Goal: Task Accomplishment & Management: Use online tool/utility

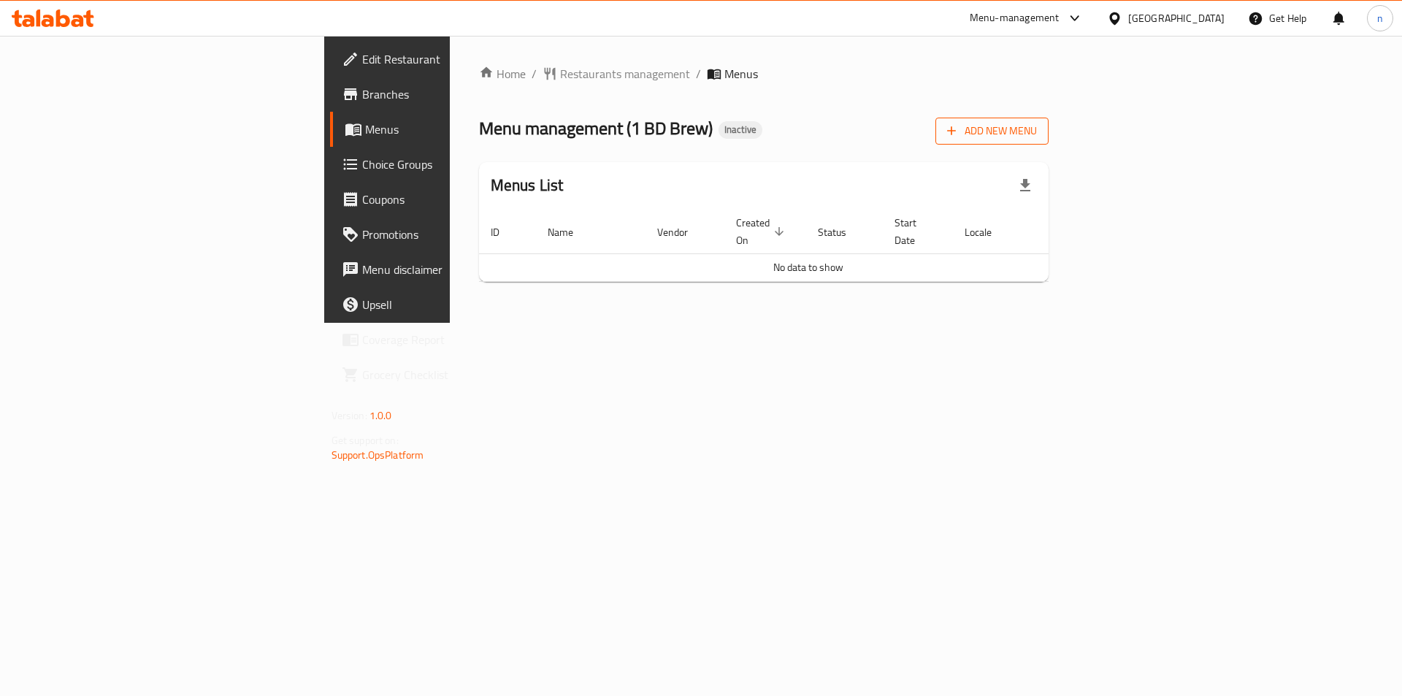
click at [1037, 134] on span "Add New Menu" at bounding box center [992, 131] width 90 height 18
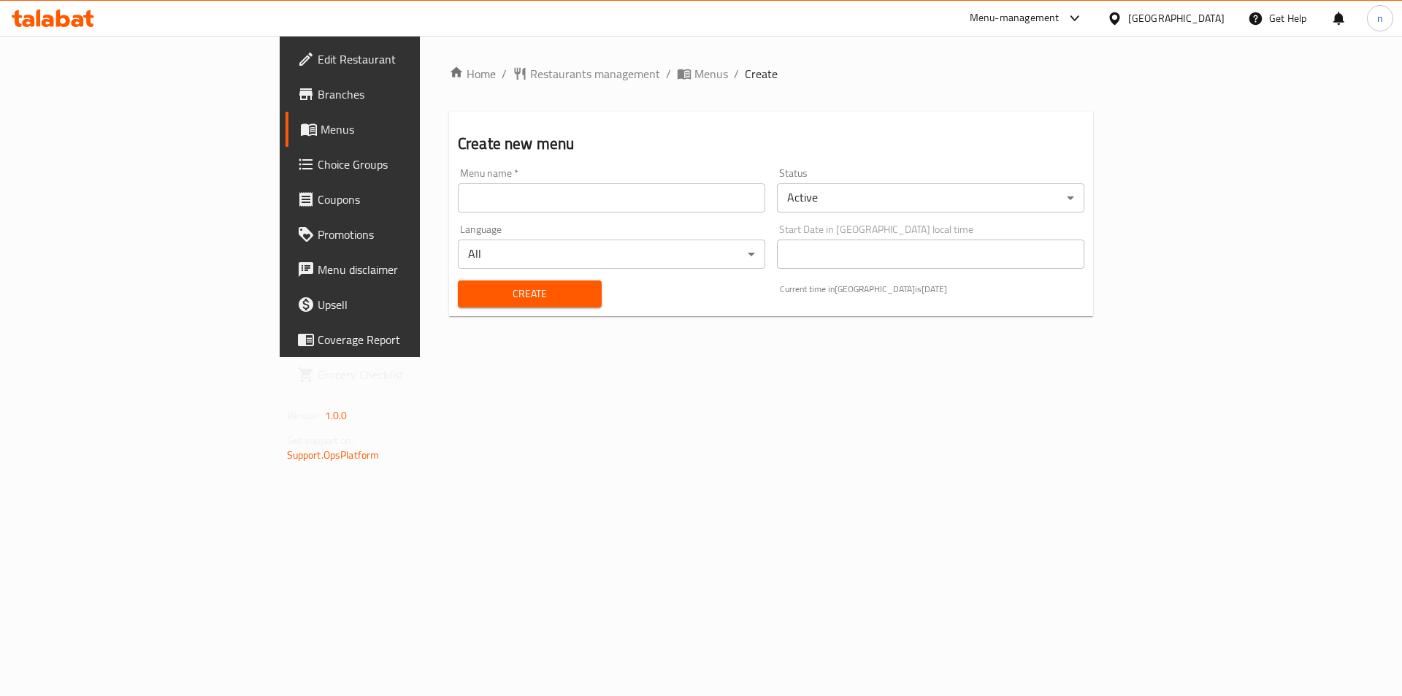
click at [721, 204] on input "text" at bounding box center [612, 197] width 308 height 29
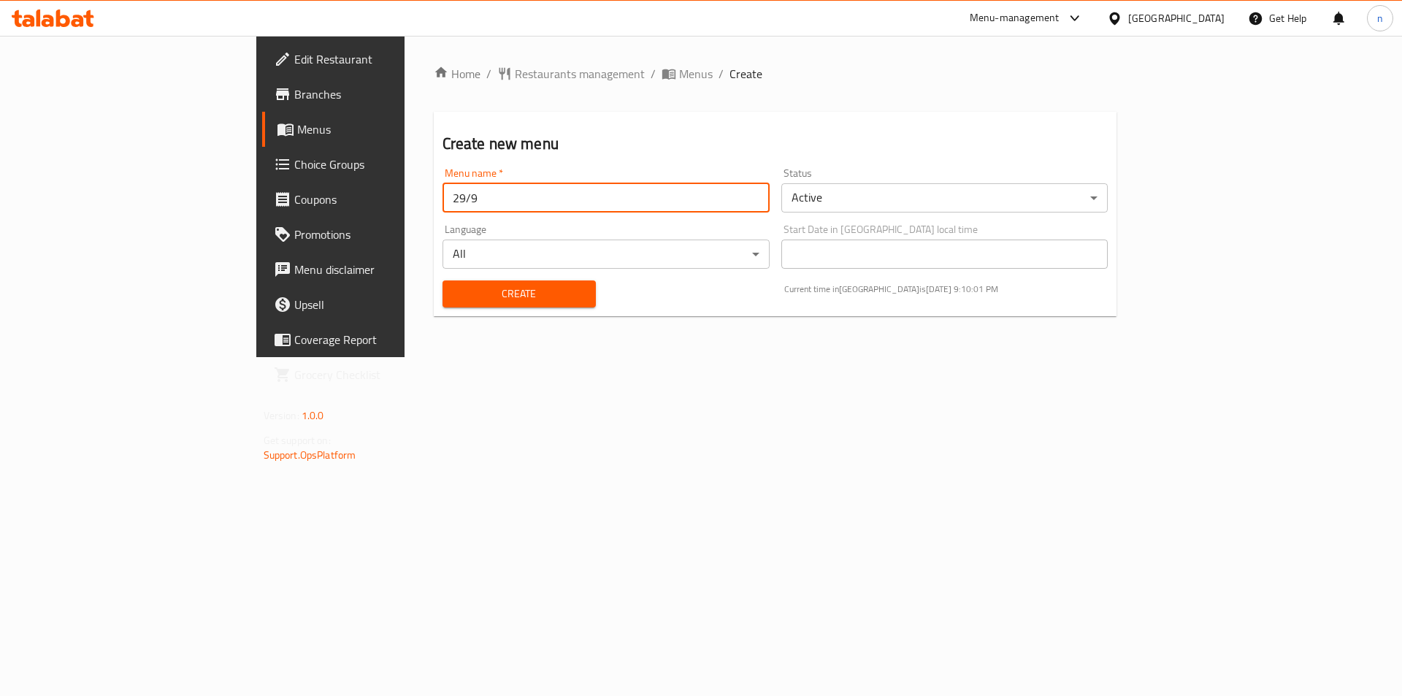
type input "29/9"
click at [443, 280] on button "Create" at bounding box center [519, 293] width 153 height 27
click at [297, 124] on span "Menus" at bounding box center [388, 130] width 182 height 18
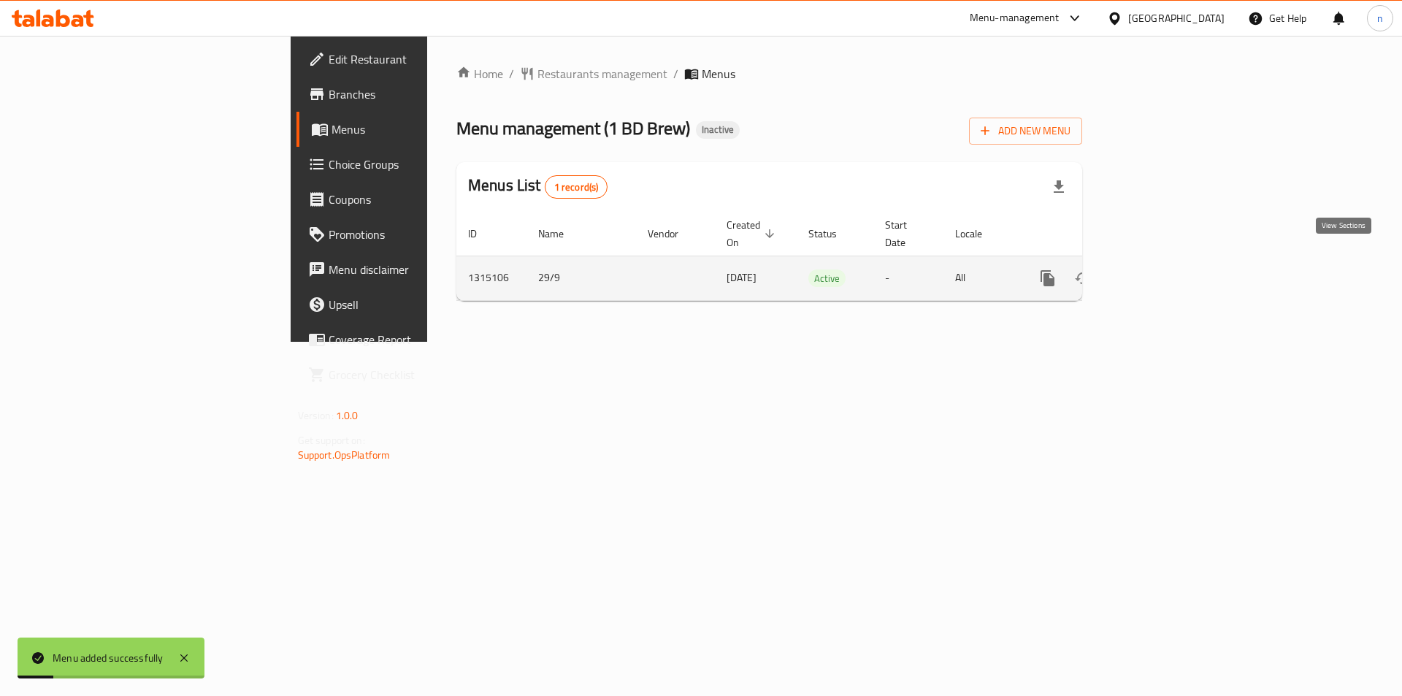
click at [1160, 272] on icon "enhanced table" at bounding box center [1153, 278] width 13 height 13
